Goal: Task Accomplishment & Management: Manage account settings

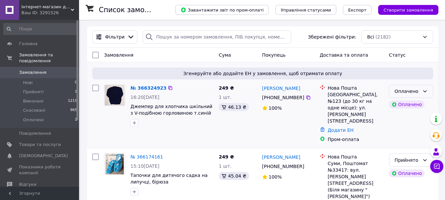
click at [426, 93] on icon at bounding box center [424, 91] width 5 height 5
click at [418, 105] on li "Прийнято" at bounding box center [412, 106] width 44 height 12
click at [156, 89] on link "№ 366324923" at bounding box center [149, 87] width 36 height 5
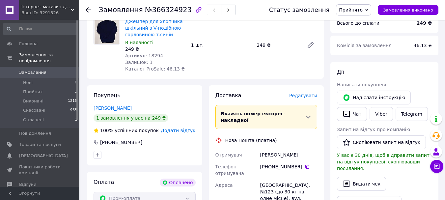
scroll to position [14, 0]
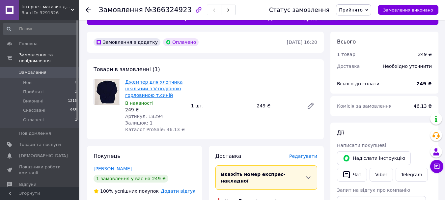
click at [163, 87] on link "Джемпер для хлопчика шкільний з V-подібною горловиною т.синій" at bounding box center [154, 88] width 58 height 18
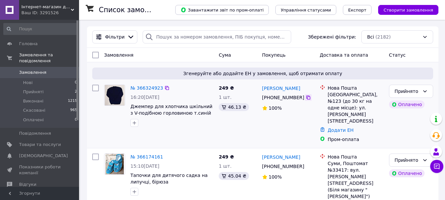
click at [306, 100] on icon at bounding box center [308, 98] width 4 height 4
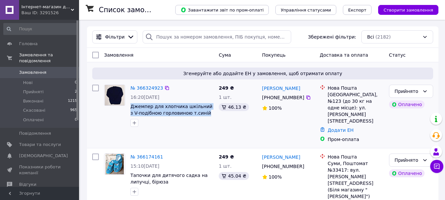
drag, startPoint x: 130, startPoint y: 105, endPoint x: 205, endPoint y: 117, distance: 76.0
click at [205, 117] on div "№ 366324923 16:20, 12.10.2025 Джемпер для хлопчика шкільний з V-подібною горлов…" at bounding box center [172, 105] width 88 height 47
copy div "Джемпер для хлопчика шкільний з V-подібною горловиною т.синій"
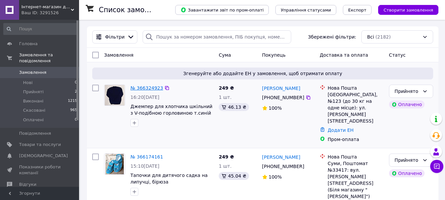
click at [148, 88] on link "№ 366324923" at bounding box center [147, 87] width 33 height 5
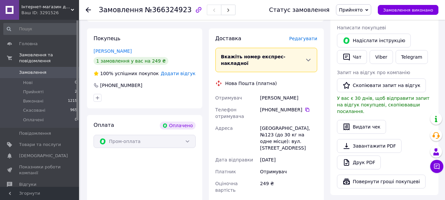
scroll to position [205, 0]
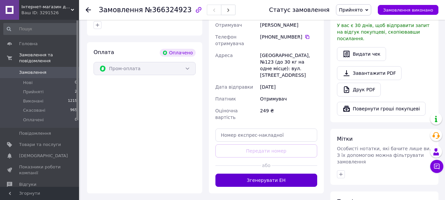
click at [268, 174] on button "Згенерувати ЕН" at bounding box center [267, 180] width 102 height 13
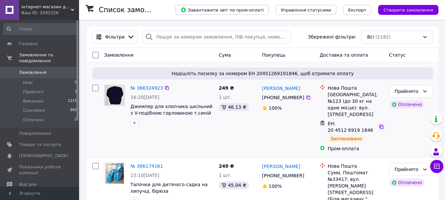
click at [379, 124] on icon at bounding box center [381, 126] width 5 height 5
